Goal: Task Accomplishment & Management: Manage account settings

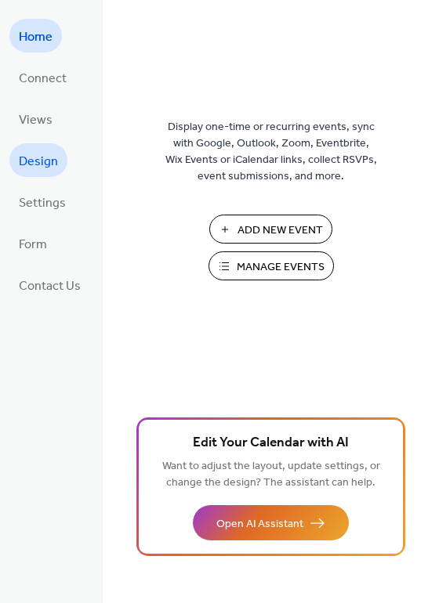
click at [40, 159] on span "Design" at bounding box center [38, 162] width 39 height 24
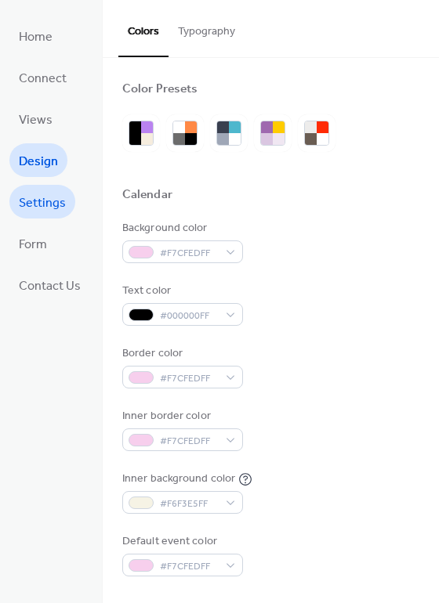
click at [49, 206] on span "Settings" at bounding box center [42, 203] width 47 height 24
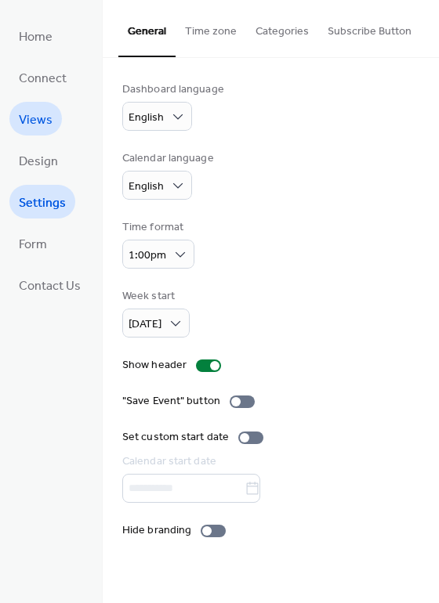
click at [28, 112] on span "Views" at bounding box center [36, 120] width 34 height 24
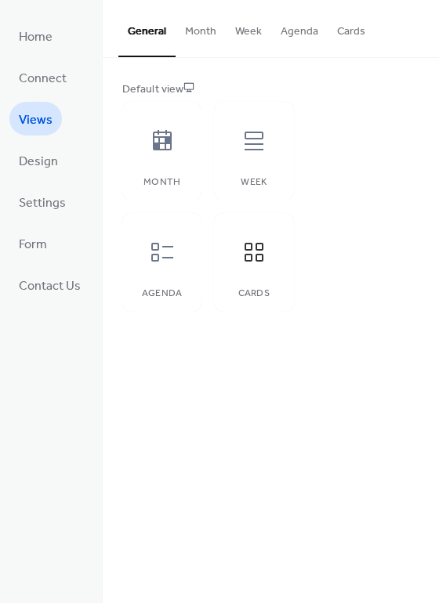
click at [195, 44] on button "Month" at bounding box center [200, 28] width 50 height 56
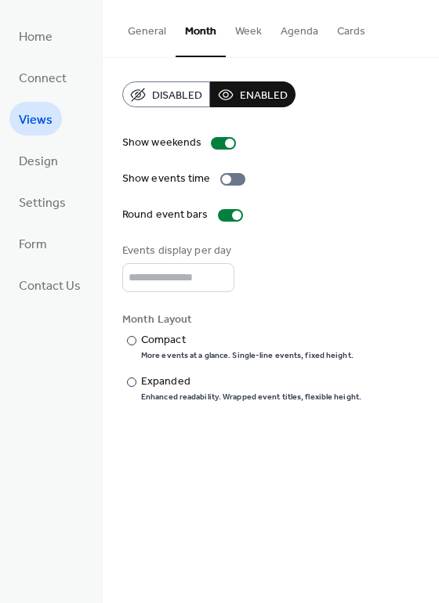
click at [237, 34] on button "Week" at bounding box center [248, 28] width 45 height 56
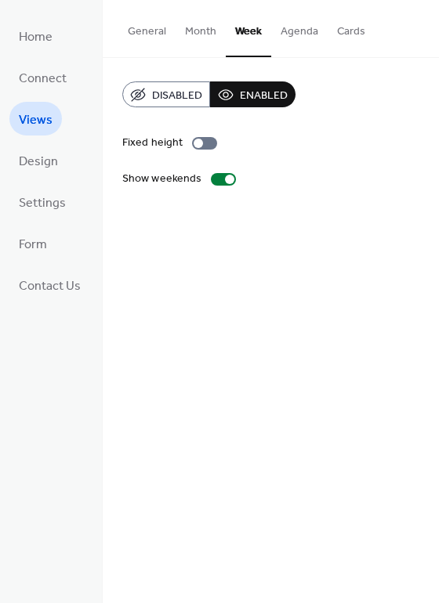
click at [307, 29] on button "Agenda" at bounding box center [299, 28] width 56 height 56
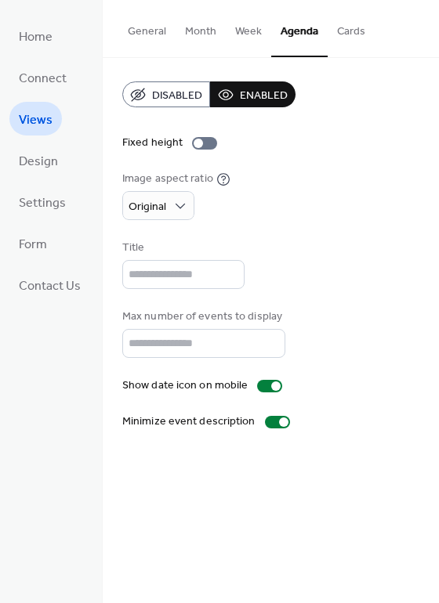
click at [347, 29] on button "Cards" at bounding box center [350, 28] width 47 height 56
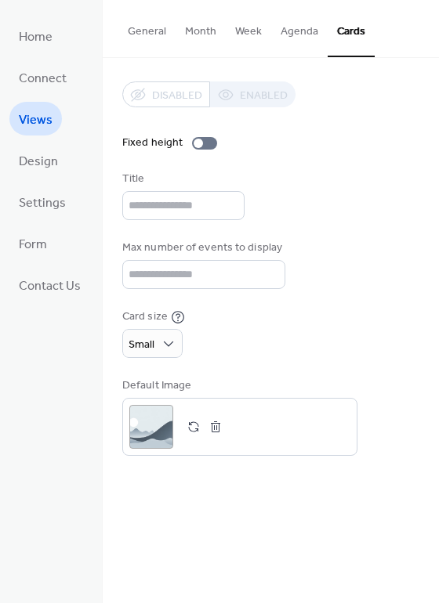
drag, startPoint x: 433, startPoint y: 132, endPoint x: 433, endPoint y: 150, distance: 17.2
click at [433, 150] on div "Disabled Enabled Fixed height Title Max number of events to display ** Card siz…" at bounding box center [271, 268] width 336 height 421
click at [197, 145] on div at bounding box center [197, 143] width 9 height 9
click at [197, 145] on div at bounding box center [204, 143] width 25 height 13
drag, startPoint x: 434, startPoint y: 186, endPoint x: 437, endPoint y: 209, distance: 23.7
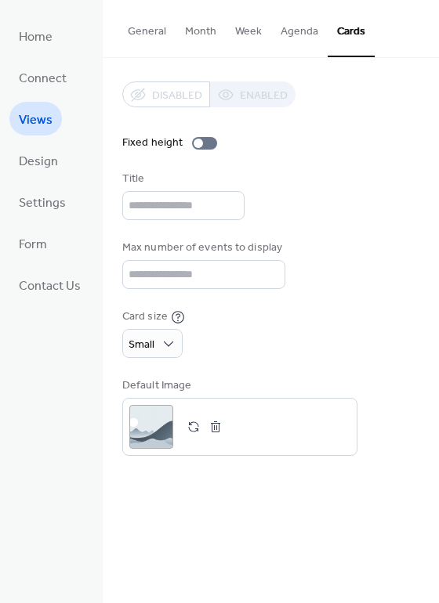
click at [437, 209] on div "Disabled Enabled Fixed height Title Max number of events to display ** Card siz…" at bounding box center [271, 268] width 336 height 421
click at [222, 281] on input "**" at bounding box center [203, 274] width 163 height 29
click at [265, 278] on input "**" at bounding box center [203, 274] width 163 height 29
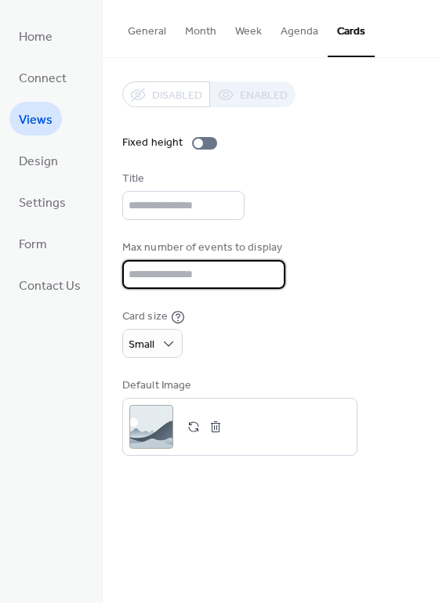
click at [265, 278] on input "**" at bounding box center [203, 274] width 163 height 29
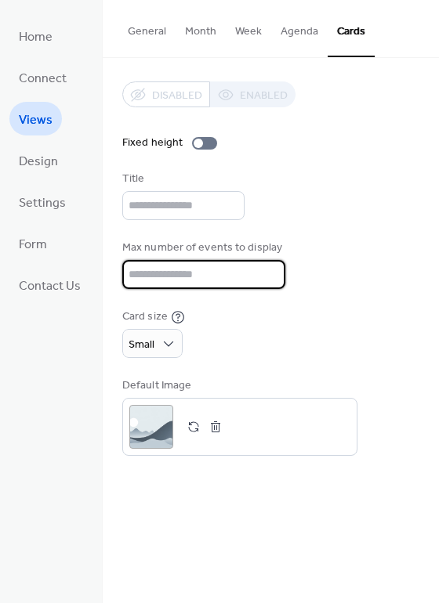
click at [265, 278] on input "**" at bounding box center [203, 274] width 163 height 29
click at [265, 278] on input "*" at bounding box center [203, 274] width 163 height 29
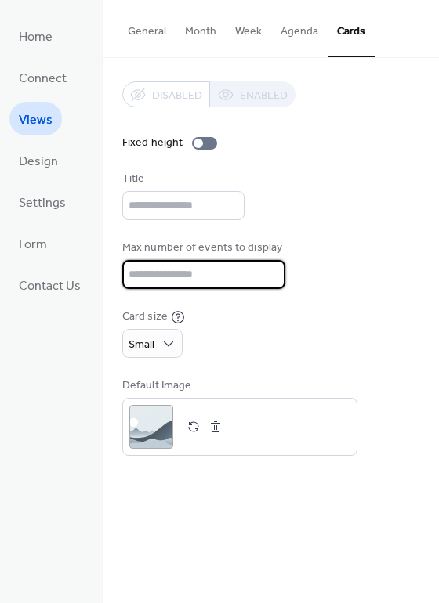
type input "*"
click at [265, 278] on input "*" at bounding box center [203, 274] width 163 height 29
click at [324, 235] on div "Disabled Enabled Fixed height Title Max number of events to display * Card size…" at bounding box center [270, 268] width 297 height 374
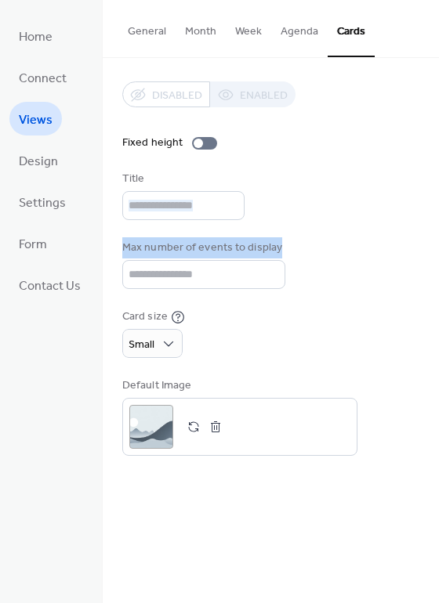
drag, startPoint x: 430, startPoint y: 199, endPoint x: 436, endPoint y: 256, distance: 57.5
click at [436, 256] on div "Disabled Enabled Fixed height Title Max number of events to display * Card size…" at bounding box center [271, 268] width 336 height 421
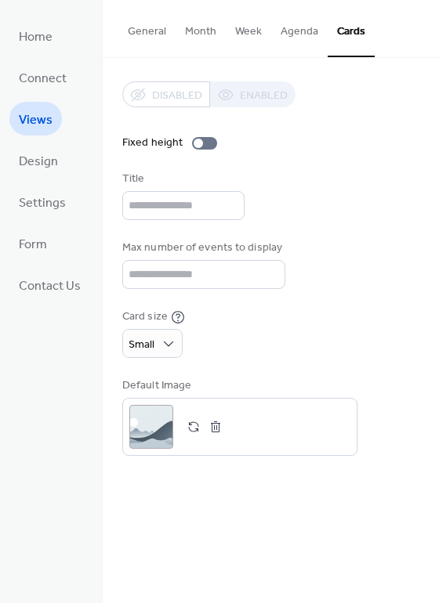
click at [434, 232] on div "Disabled Enabled Fixed height Title Max number of events to display * Card size…" at bounding box center [271, 268] width 336 height 421
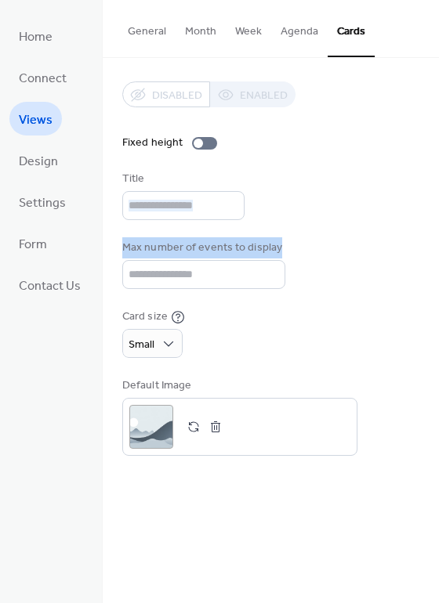
drag, startPoint x: 433, startPoint y: 214, endPoint x: 443, endPoint y: 284, distance: 70.3
click at [438, 284] on html "Home Connect Views Design Settings Form Contact Us Views General Month Week Age…" at bounding box center [219, 301] width 439 height 603
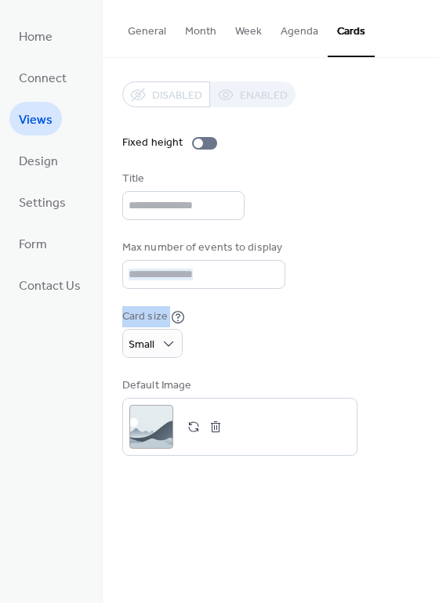
drag, startPoint x: 434, startPoint y: 236, endPoint x: 460, endPoint y: 320, distance: 88.5
click at [438, 320] on html "Home Connect Views Design Settings Form Contact Us Views General Month Week Age…" at bounding box center [219, 301] width 439 height 603
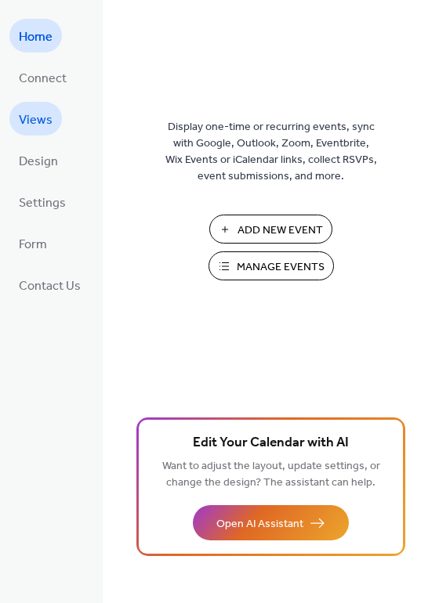
click at [34, 113] on span "Views" at bounding box center [36, 120] width 34 height 24
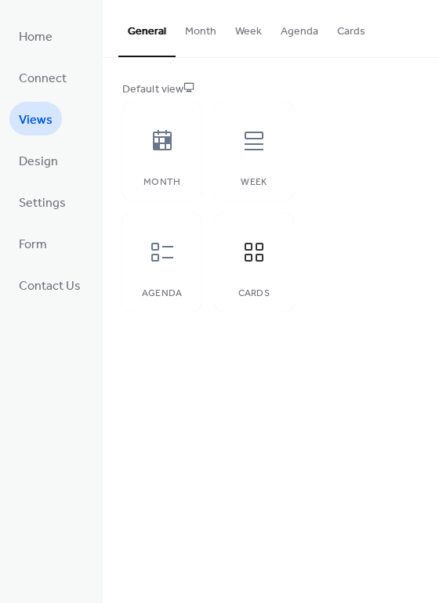
click at [357, 27] on button "Cards" at bounding box center [350, 28] width 47 height 56
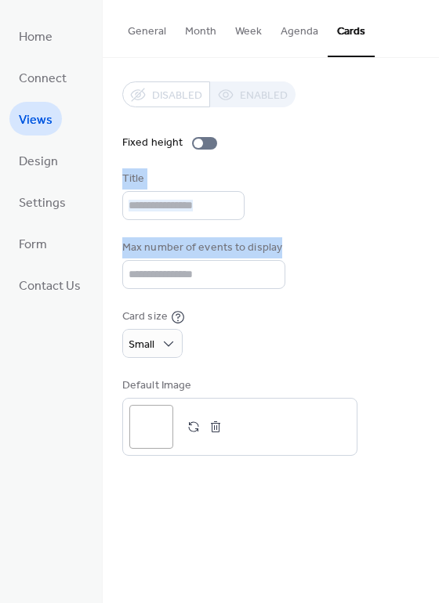
drag, startPoint x: 425, startPoint y: 145, endPoint x: 425, endPoint y: 260, distance: 115.1
click at [425, 260] on div "Disabled Enabled Fixed height Title Max number of events to display * Card size…" at bounding box center [271, 268] width 336 height 421
click at [431, 192] on div "Disabled Enabled Fixed height Title Max number of events to display * Card size…" at bounding box center [271, 268] width 336 height 421
drag, startPoint x: 435, startPoint y: 185, endPoint x: 451, endPoint y: 277, distance: 93.9
click at [438, 277] on html "Home Connect Views Design Settings Form Contact Us Views General Month Week Age…" at bounding box center [219, 301] width 439 height 603
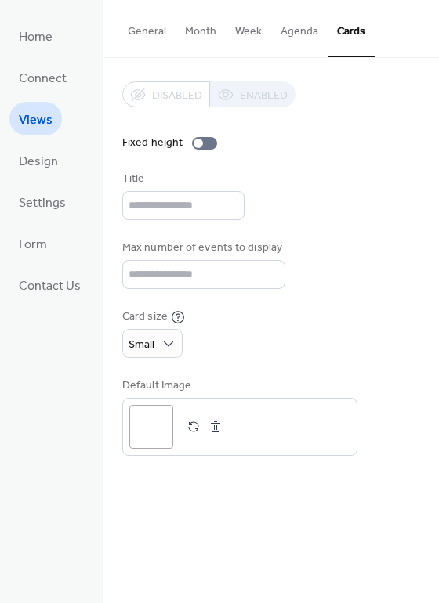
click at [362, 237] on div "Disabled Enabled Fixed height Title Max number of events to display * Card size…" at bounding box center [270, 268] width 297 height 374
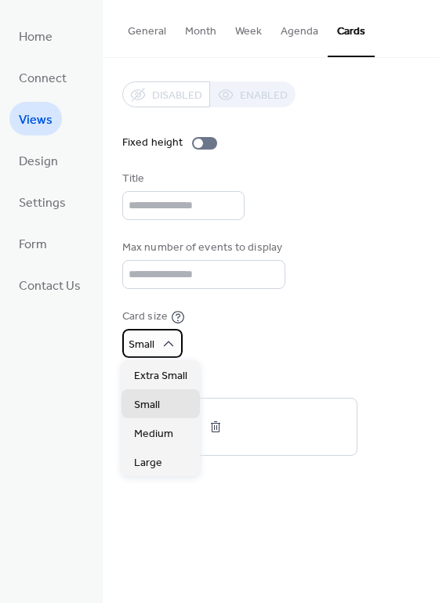
click at [155, 353] on div "Small" at bounding box center [152, 343] width 60 height 29
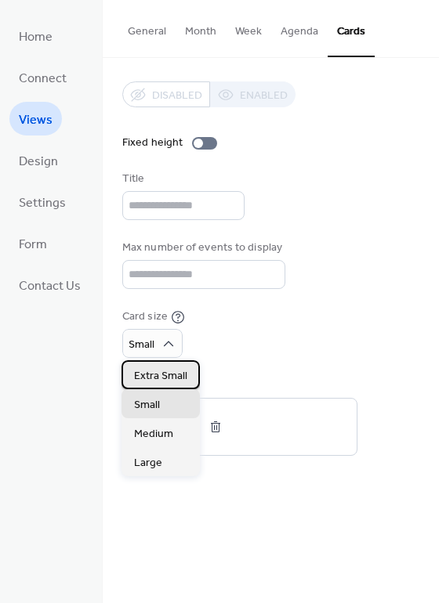
click at [157, 376] on span "Extra Small" at bounding box center [160, 376] width 53 height 16
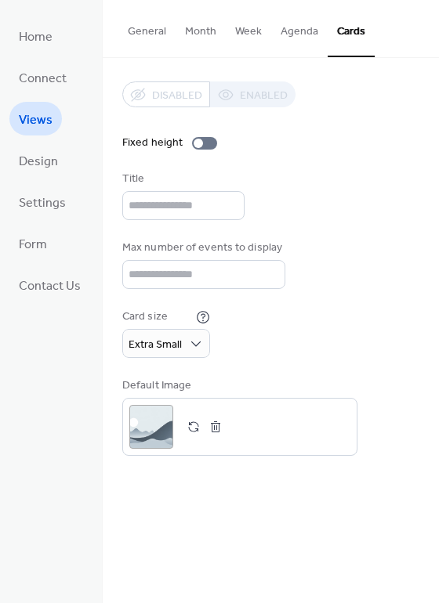
click at [245, 366] on div "Disabled Enabled Fixed height Title Max number of events to display * Card size…" at bounding box center [270, 268] width 297 height 374
click at [48, 162] on span "Design" at bounding box center [38, 162] width 39 height 24
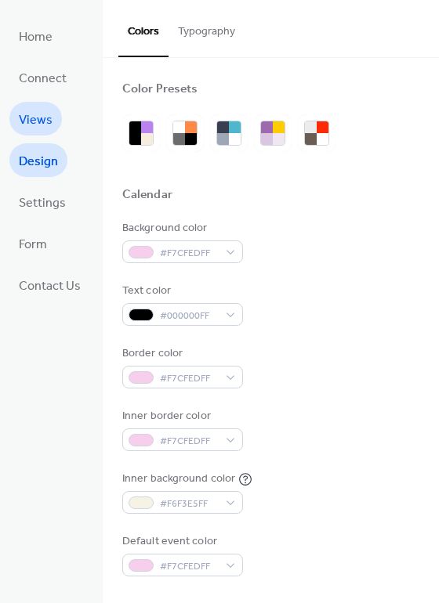
click at [30, 124] on span "Views" at bounding box center [36, 120] width 34 height 24
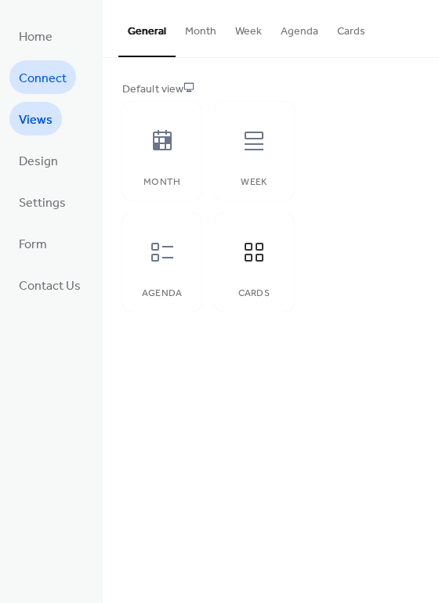
click at [30, 80] on span "Connect" at bounding box center [43, 79] width 48 height 24
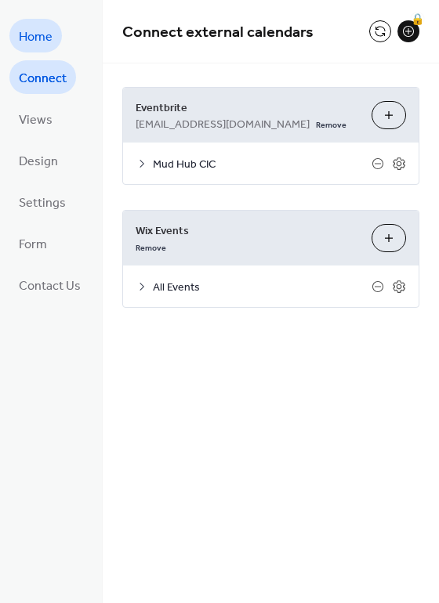
click at [34, 25] on span "Home" at bounding box center [36, 37] width 34 height 24
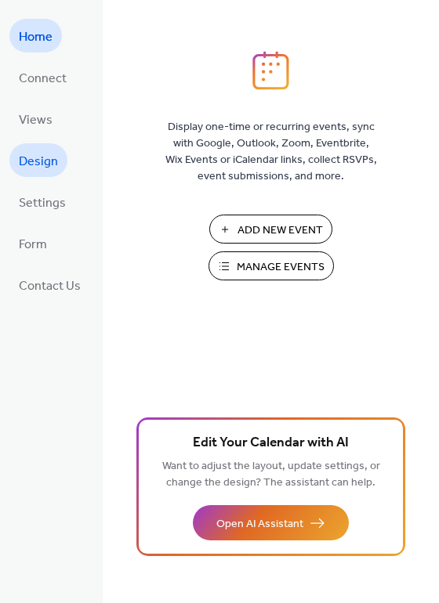
click at [45, 170] on span "Design" at bounding box center [38, 162] width 39 height 24
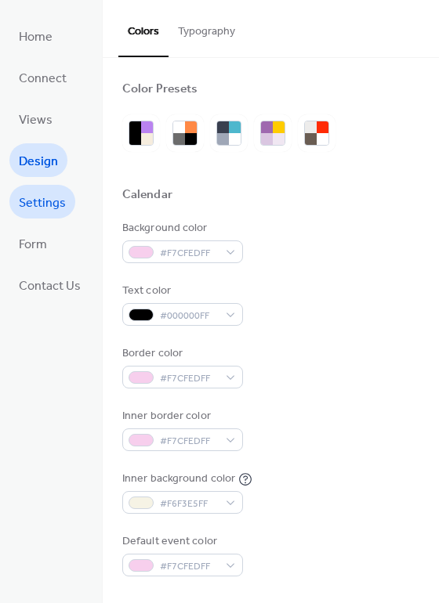
click at [40, 206] on span "Settings" at bounding box center [42, 203] width 47 height 24
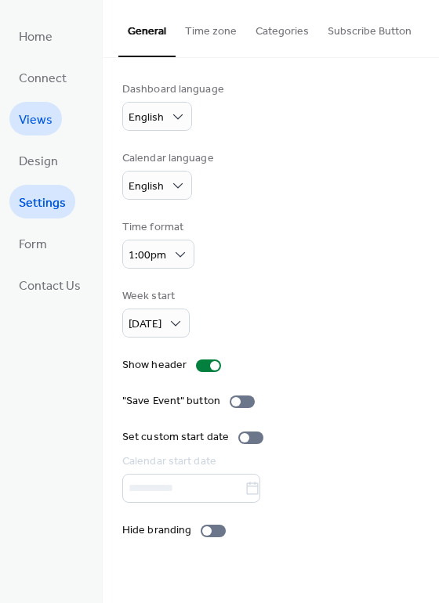
click at [42, 120] on span "Views" at bounding box center [36, 120] width 34 height 24
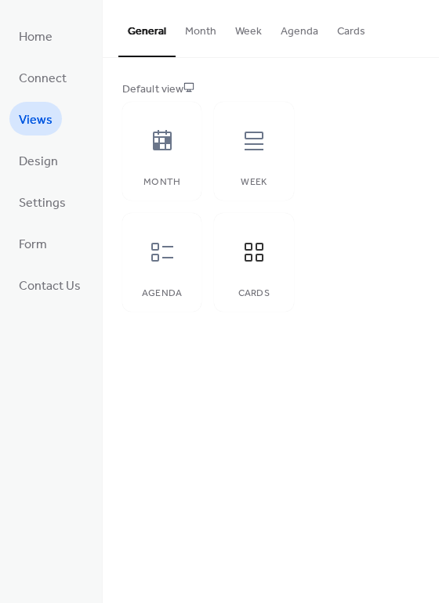
click at [348, 29] on button "Cards" at bounding box center [350, 28] width 47 height 56
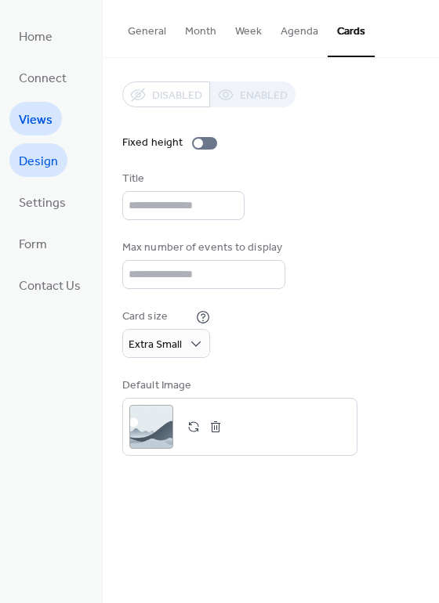
click at [56, 159] on span "Design" at bounding box center [38, 162] width 39 height 24
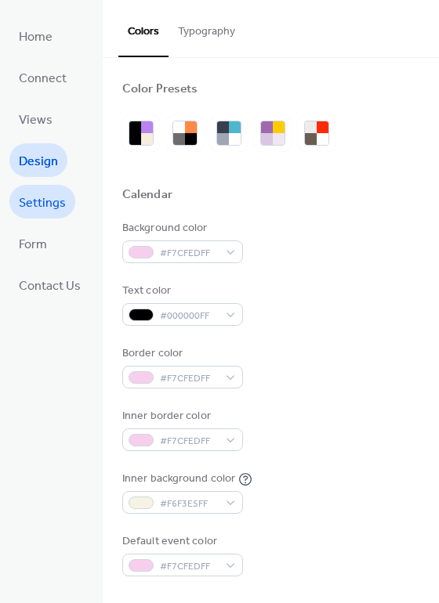
click at [42, 210] on span "Settings" at bounding box center [42, 203] width 47 height 24
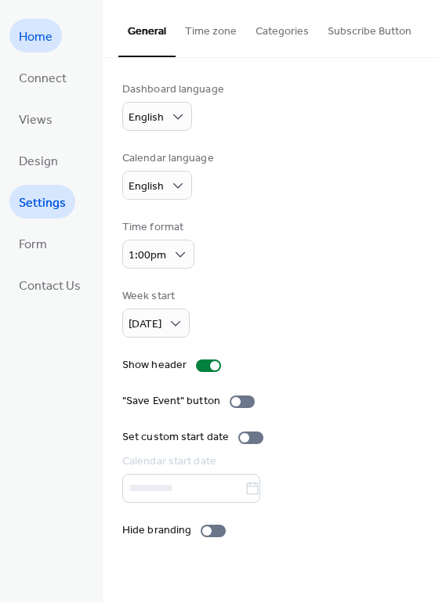
click at [38, 42] on span "Home" at bounding box center [36, 37] width 34 height 24
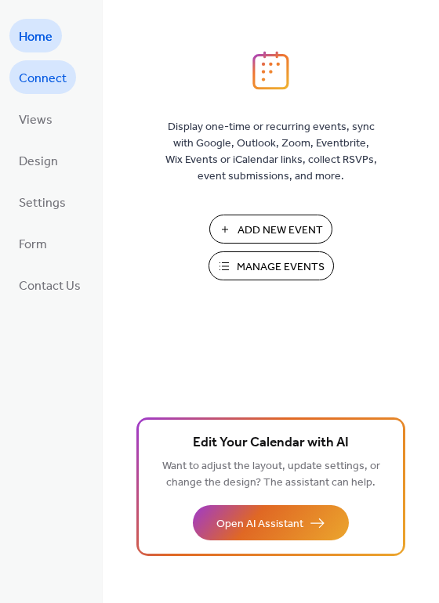
click at [38, 77] on span "Connect" at bounding box center [43, 79] width 48 height 24
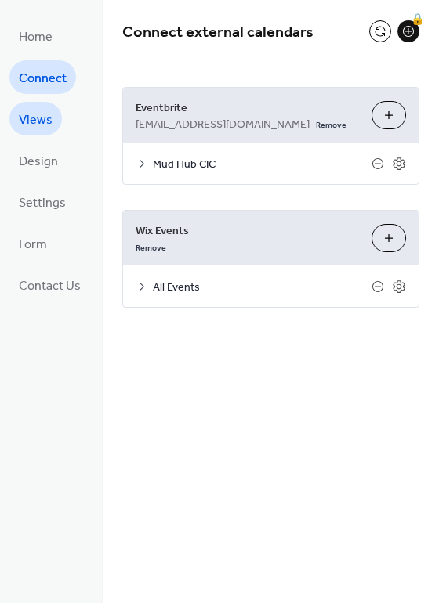
click at [35, 108] on span "Views" at bounding box center [36, 120] width 34 height 24
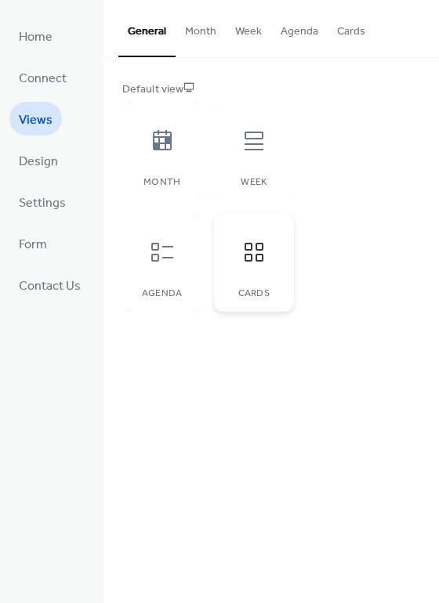
click at [258, 233] on div at bounding box center [253, 252] width 47 height 47
click at [351, 30] on button "Cards" at bounding box center [350, 28] width 47 height 56
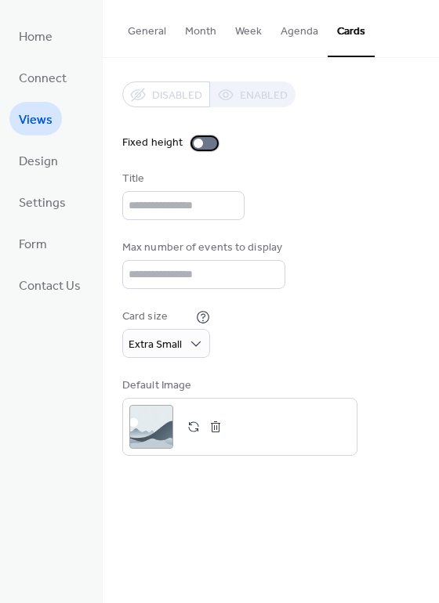
click at [175, 140] on div "Fixed height" at bounding box center [152, 143] width 60 height 16
click at [196, 143] on div at bounding box center [204, 143] width 25 height 13
click at [196, 143] on div at bounding box center [197, 143] width 9 height 9
click at [181, 350] on div "Extra Small" at bounding box center [166, 343] width 88 height 29
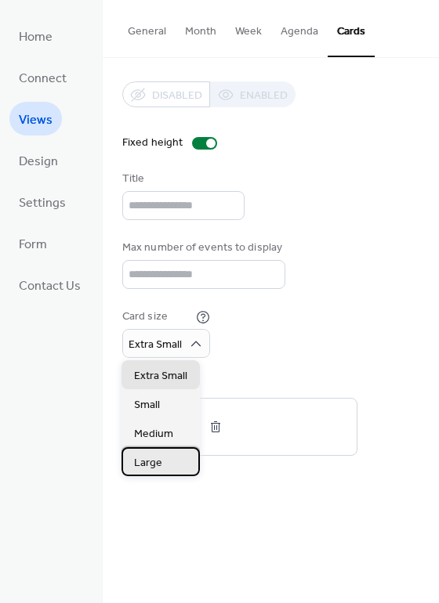
click at [161, 466] on div "Large" at bounding box center [160, 461] width 78 height 29
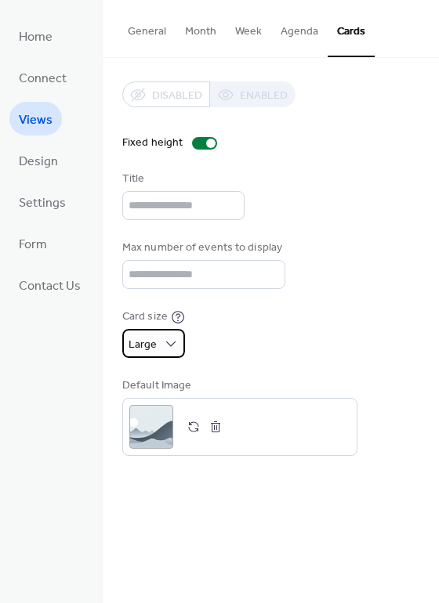
click at [162, 334] on div "Large" at bounding box center [153, 343] width 63 height 29
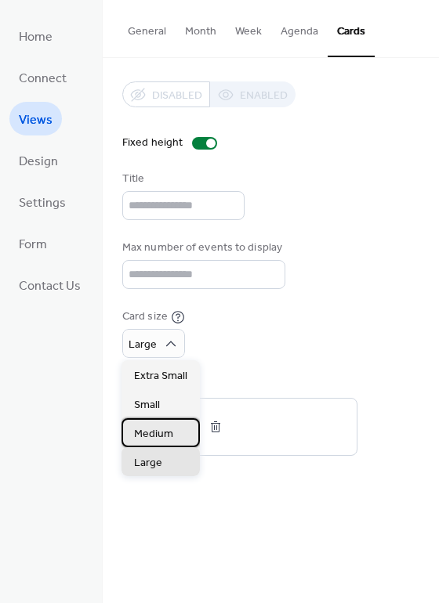
click at [149, 434] on span "Medium" at bounding box center [153, 434] width 39 height 16
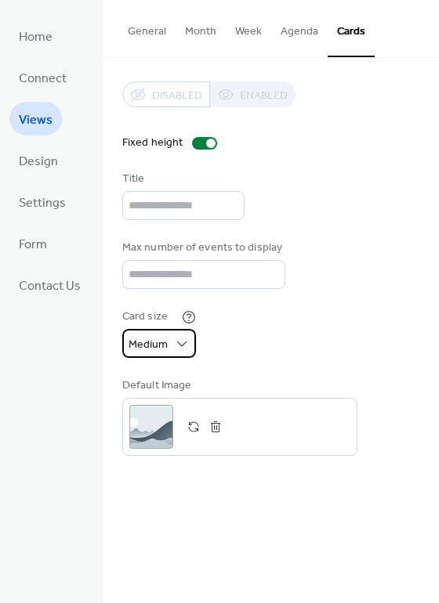
click at [156, 347] on span "Medium" at bounding box center [147, 344] width 39 height 21
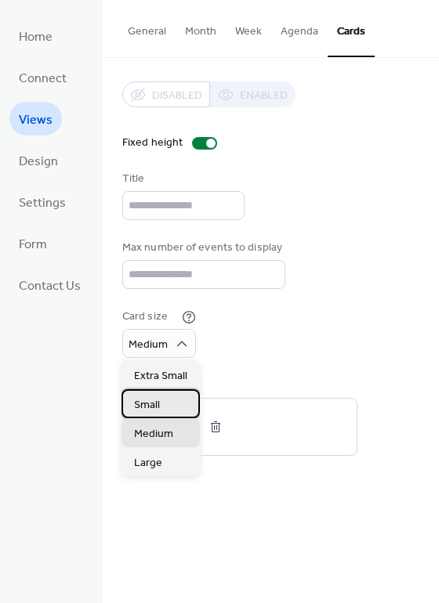
click at [153, 399] on span "Small" at bounding box center [147, 405] width 26 height 16
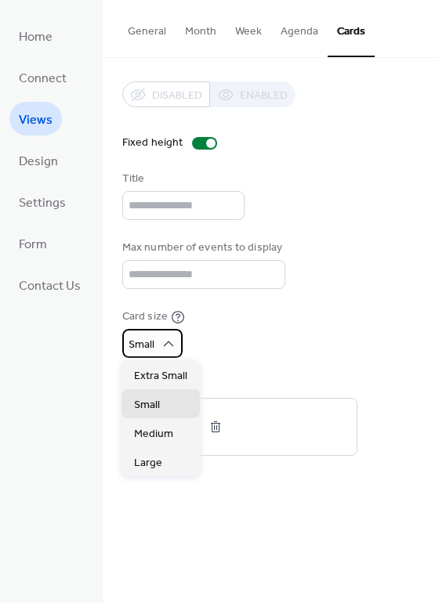
click at [153, 346] on div "Small" at bounding box center [152, 343] width 60 height 29
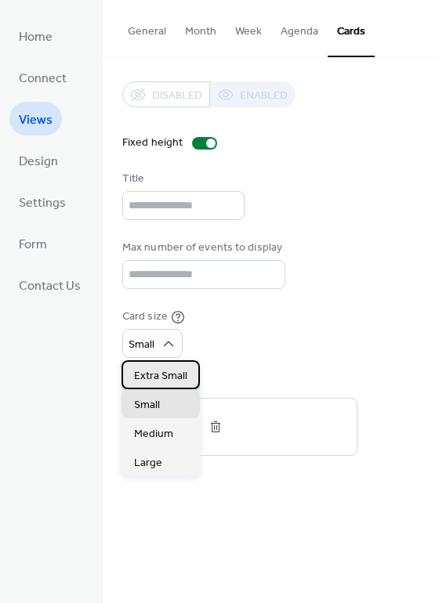
click at [154, 363] on div "Extra Small" at bounding box center [160, 374] width 78 height 29
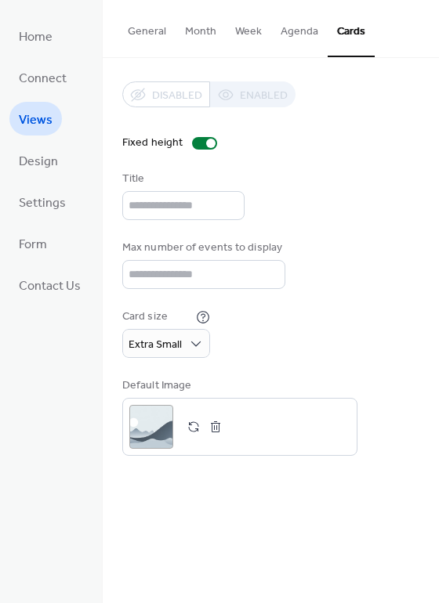
click at [273, 358] on div "Disabled Enabled Fixed height Title Max number of events to display * Card size…" at bounding box center [270, 268] width 297 height 374
